Goal: Transaction & Acquisition: Purchase product/service

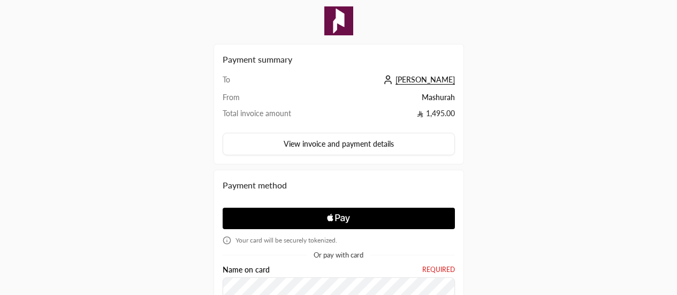
scroll to position [127, 0]
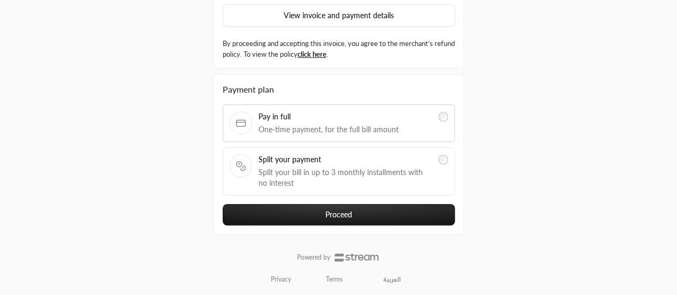
scroll to position [126, 0]
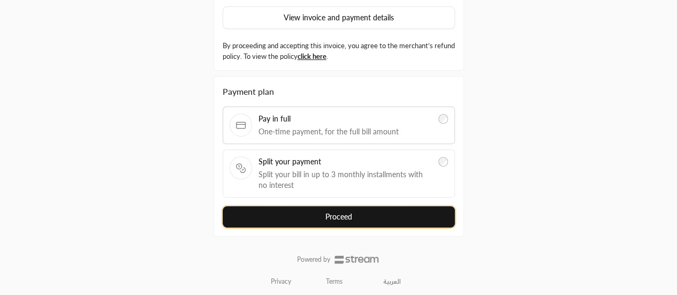
click at [268, 220] on button "Proceed" at bounding box center [339, 216] width 232 height 21
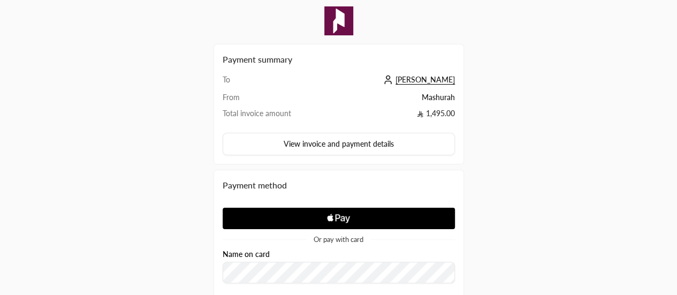
scroll to position [188, 0]
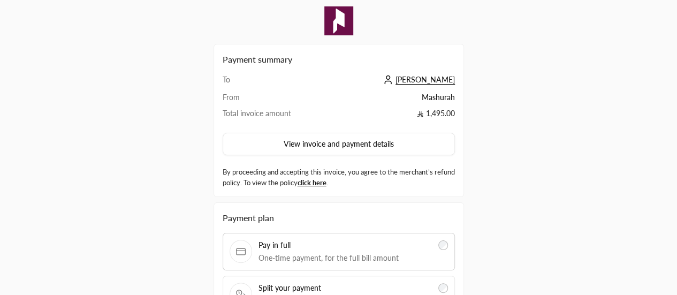
scroll to position [128, 0]
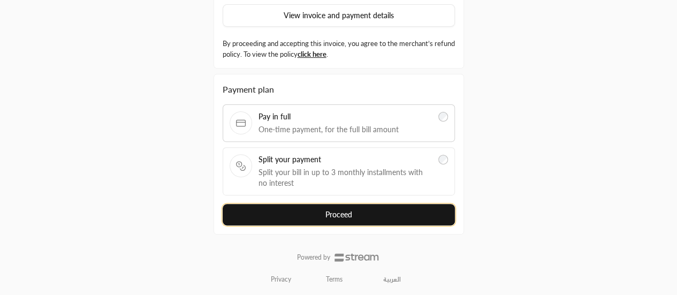
click at [304, 216] on button "Proceed" at bounding box center [339, 214] width 232 height 21
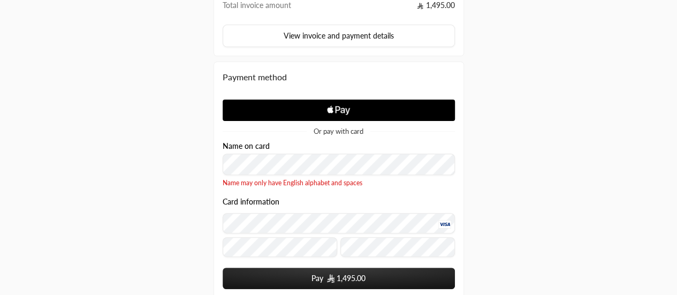
scroll to position [116, 0]
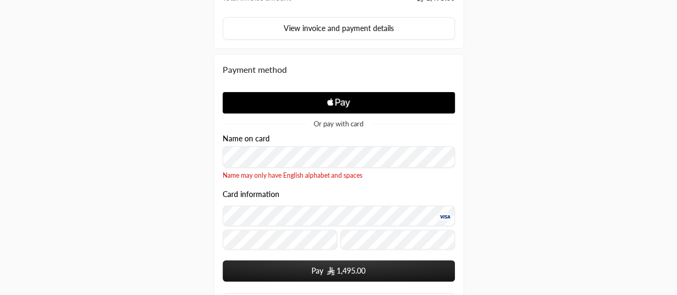
click at [208, 156] on div "Payment method Or pay with card Name on card Name may only have English alphabe…" at bounding box center [338, 186] width 261 height 275
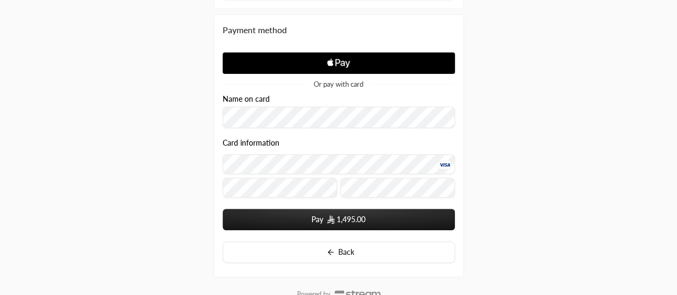
scroll to position [156, 0]
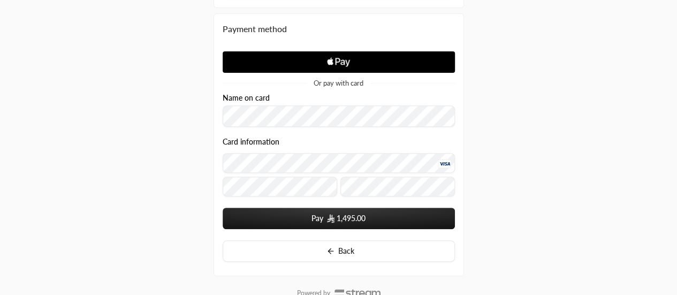
click at [325, 220] on button "Pay 1,495.00" at bounding box center [339, 218] width 232 height 21
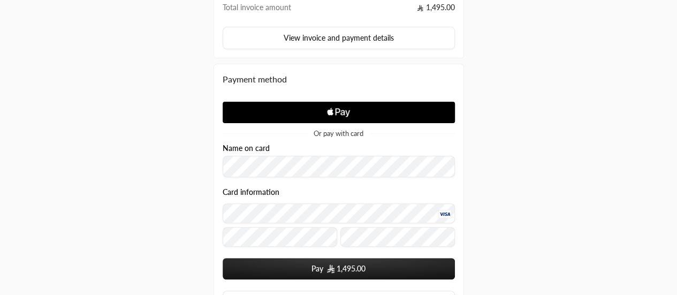
scroll to position [106, 0]
